Goal: Task Accomplishment & Management: Manage account settings

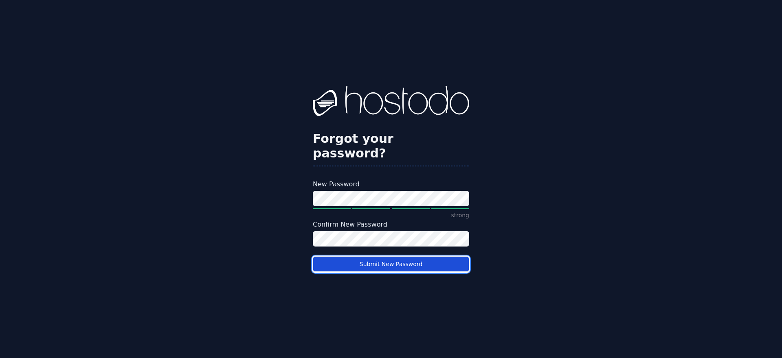
click at [390, 257] on button "Submit New Password" at bounding box center [391, 265] width 156 height 16
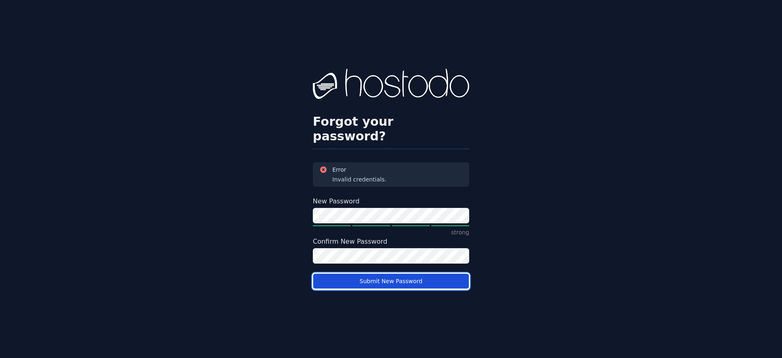
click at [378, 274] on button "Submit New Password" at bounding box center [391, 282] width 156 height 16
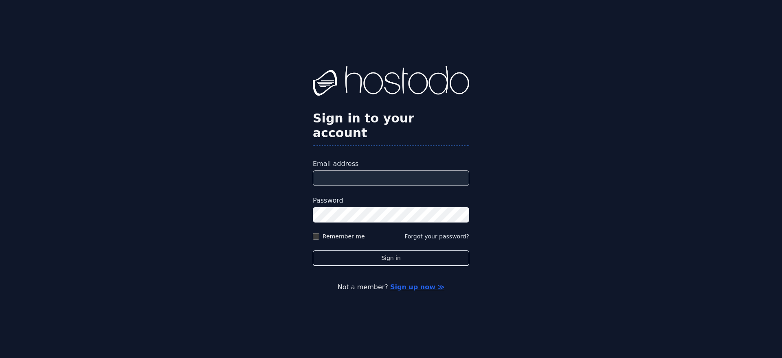
type input "**********"
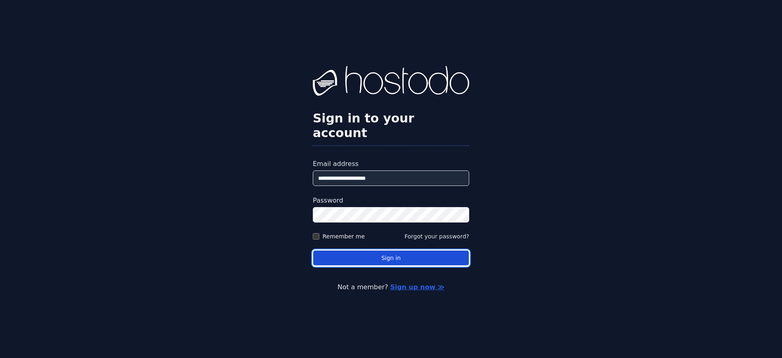
click at [400, 250] on button "Sign in" at bounding box center [391, 258] width 156 height 16
